Goal: Task Accomplishment & Management: Use online tool/utility

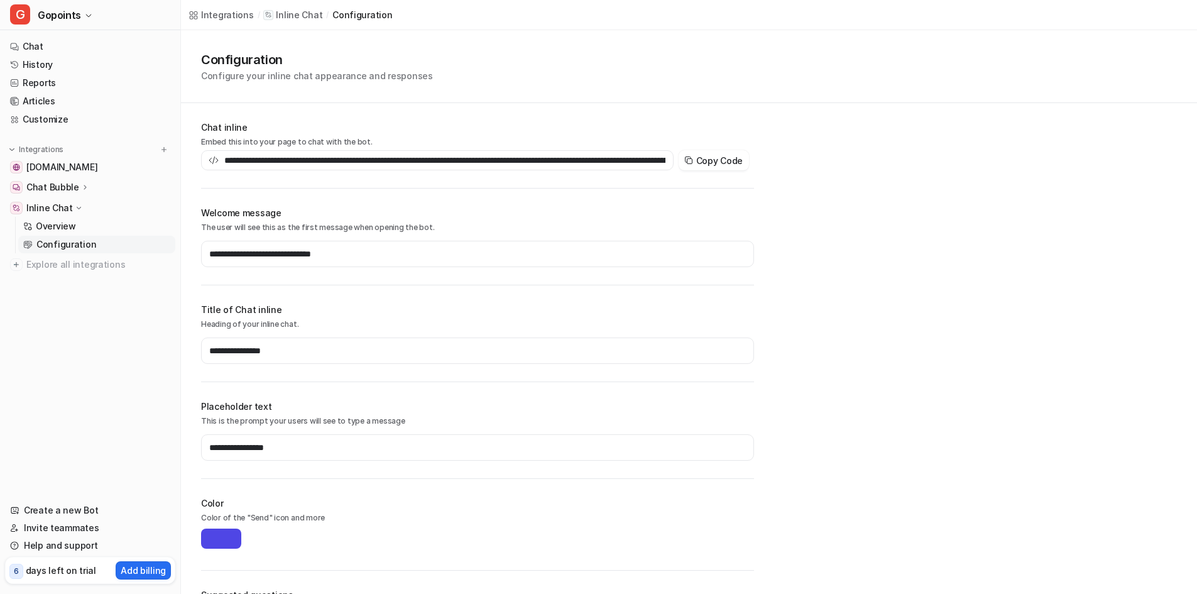
type input "**********"
click at [47, 46] on link "Chat" at bounding box center [90, 47] width 170 height 18
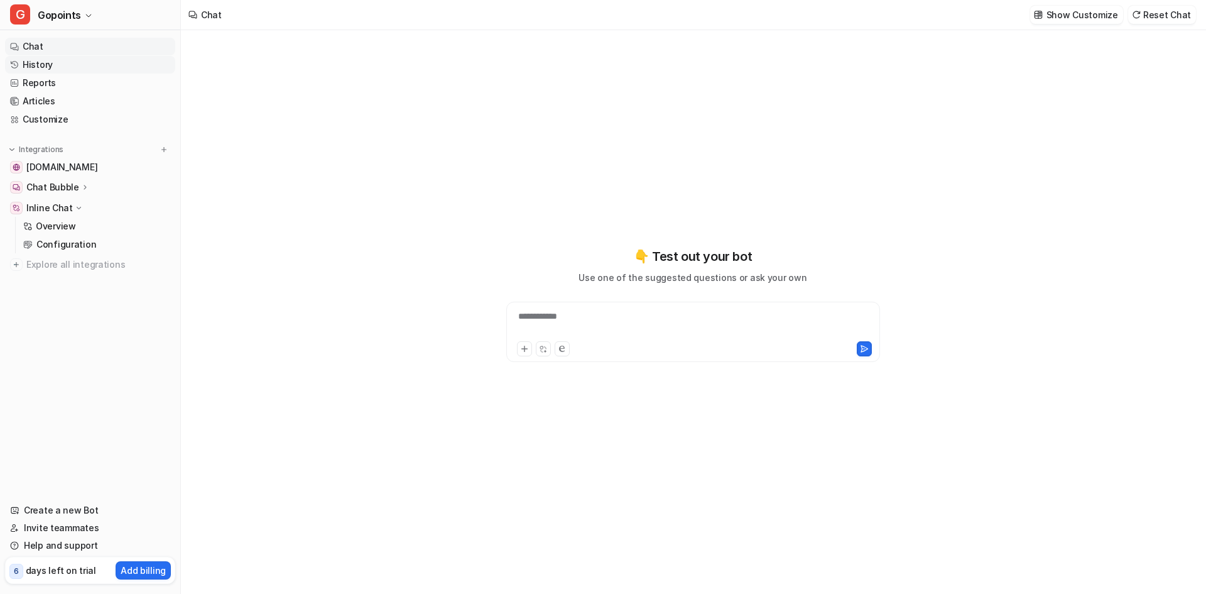
click at [58, 65] on link "History" at bounding box center [90, 65] width 170 height 18
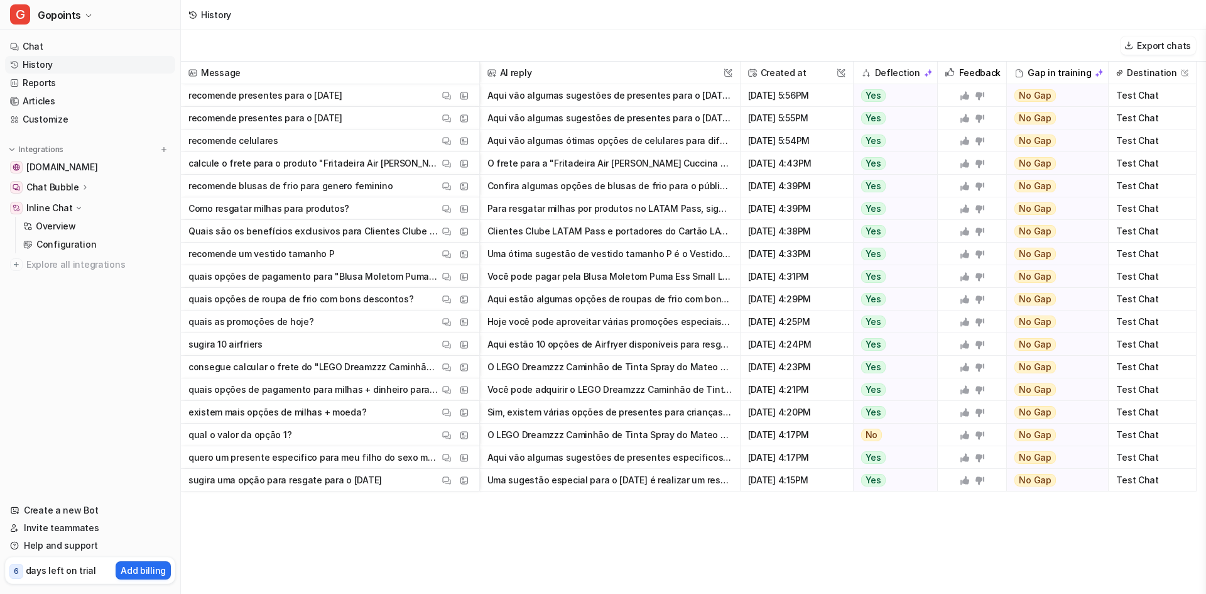
drag, startPoint x: 188, startPoint y: 481, endPoint x: 414, endPoint y: 481, distance: 225.6
click at [414, 481] on span "sugira uma opção para resgate para o [DATE] View Thread View Sources" at bounding box center [330, 480] width 288 height 23
copy p "sugira uma opção para resgate para o [DATE]"
click at [608, 569] on div "Message AI reply This field cannot be modified Created at This field cannot be …" at bounding box center [693, 327] width 1025 height 531
click at [34, 46] on link "Chat" at bounding box center [90, 47] width 170 height 18
